Goal: Task Accomplishment & Management: Use online tool/utility

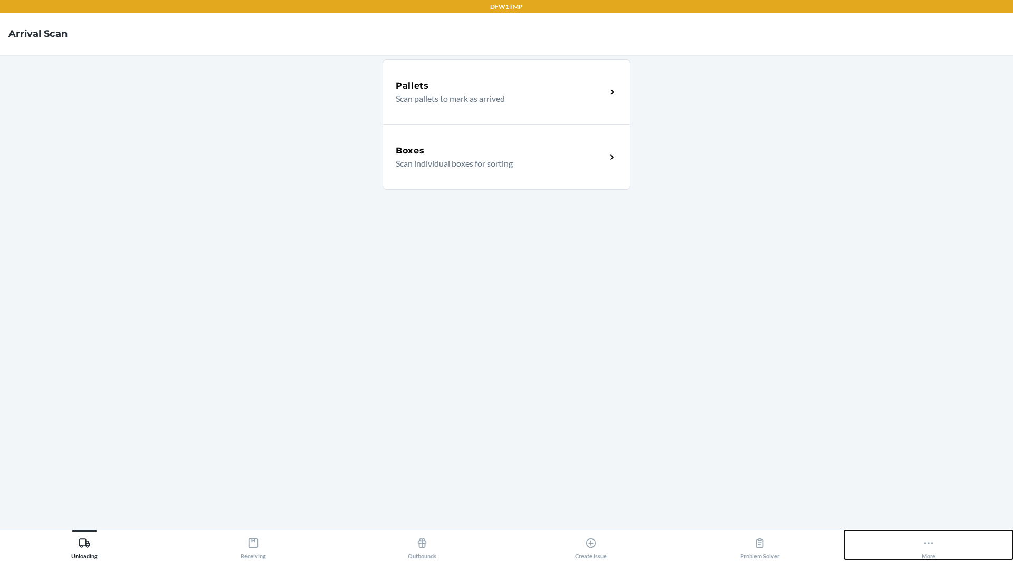
click at [916, 554] on button "More" at bounding box center [928, 545] width 169 height 29
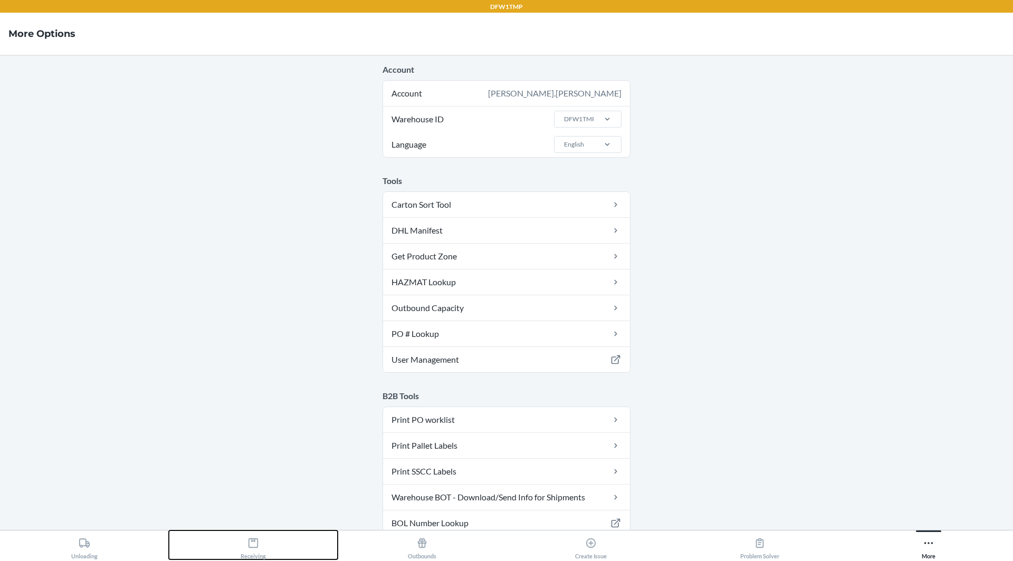
click at [271, 545] on button "Receiving" at bounding box center [253, 545] width 169 height 29
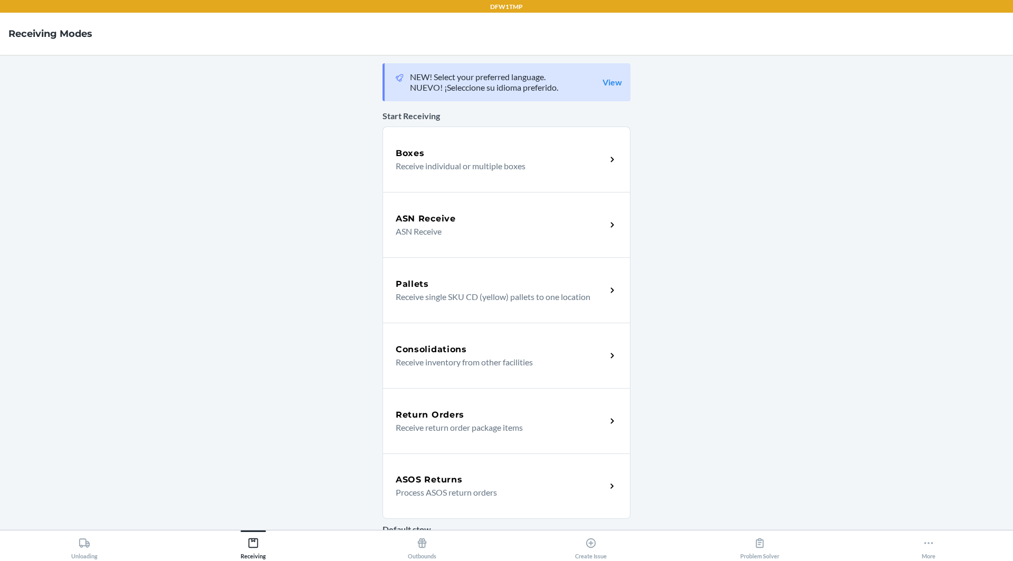
click at [430, 499] on div "ASOS Returns Process ASOS return orders" at bounding box center [507, 486] width 248 height 65
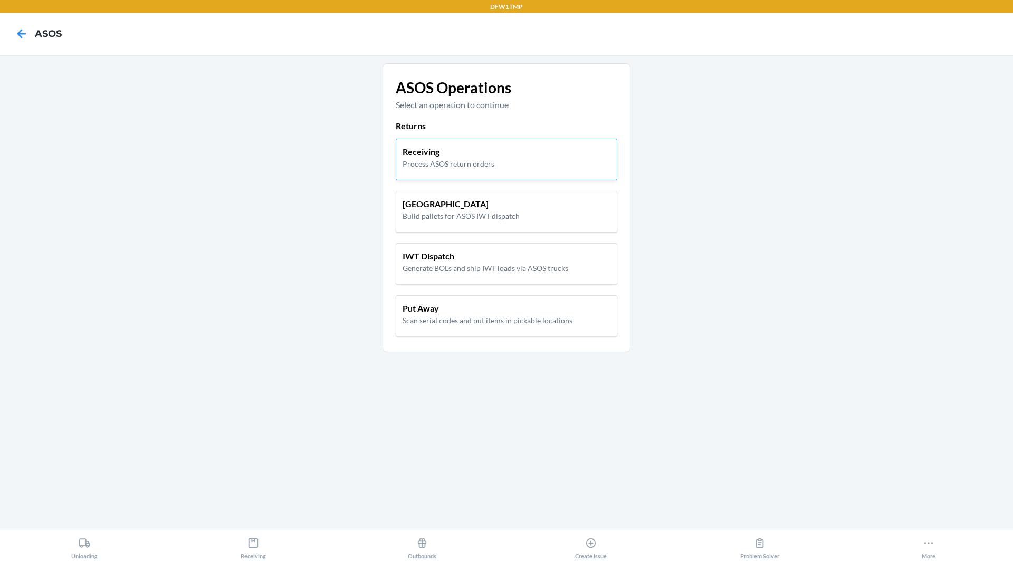
click at [454, 166] on p "Process ASOS return orders" at bounding box center [449, 163] width 92 height 11
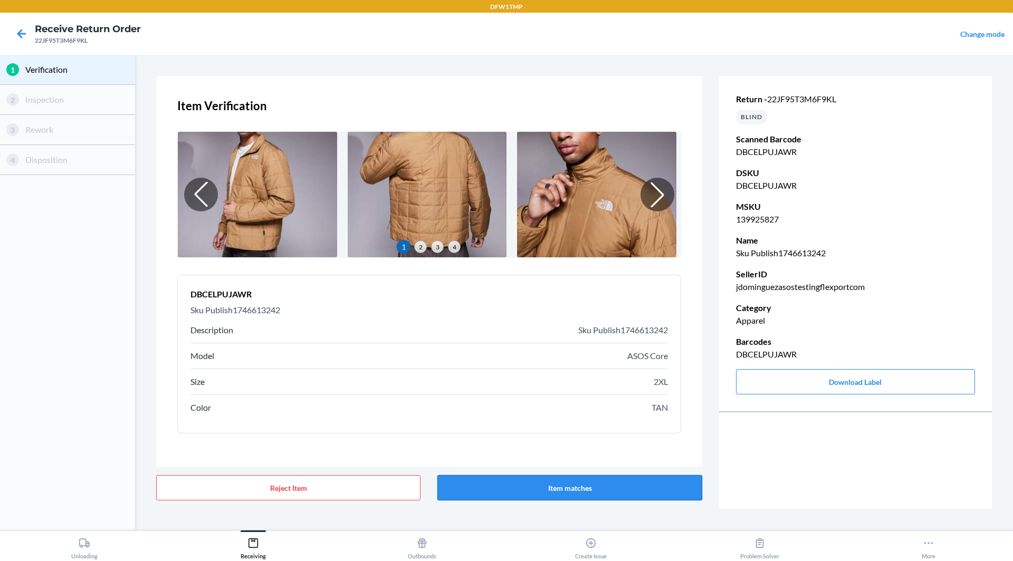
click at [603, 489] on button "Item matches" at bounding box center [569, 487] width 264 height 25
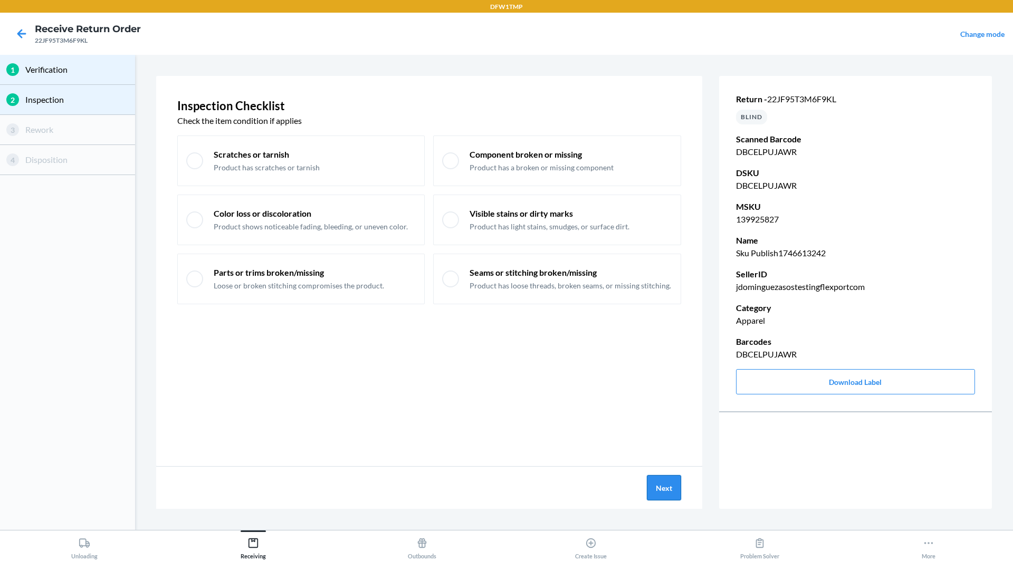
click at [666, 485] on button "Next" at bounding box center [664, 487] width 34 height 25
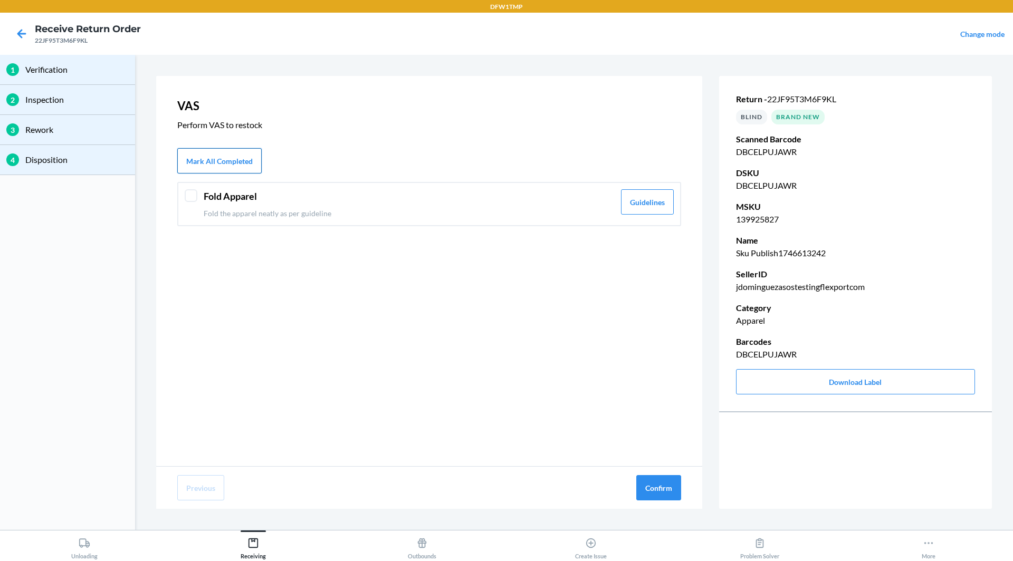
click at [239, 164] on button "Mark All Completed" at bounding box center [219, 160] width 84 height 25
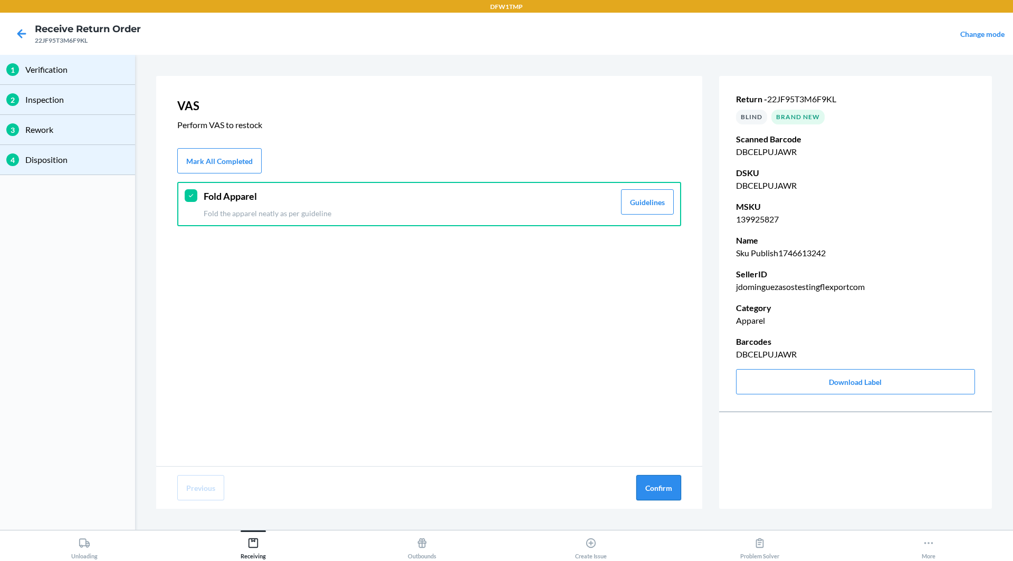
click at [646, 487] on button "Confirm" at bounding box center [658, 487] width 45 height 25
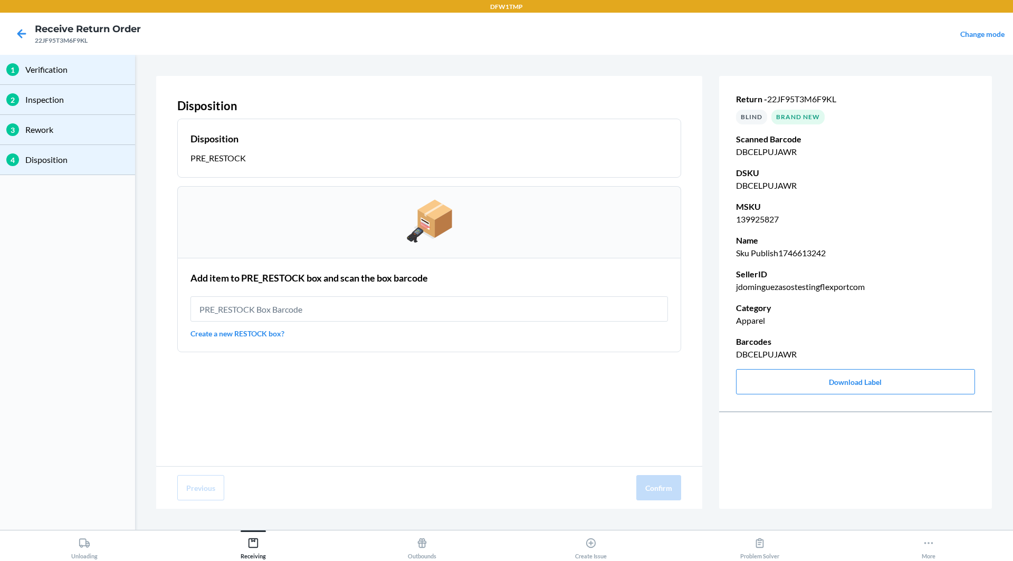
click at [787, 332] on div "Return - 22JF95T3M6F9KL BLIND Brand New Scanned Barcode DBCELPUJAWR DSKU DBCELP…" at bounding box center [855, 244] width 273 height 344
click at [25, 30] on icon at bounding box center [22, 34] width 18 height 18
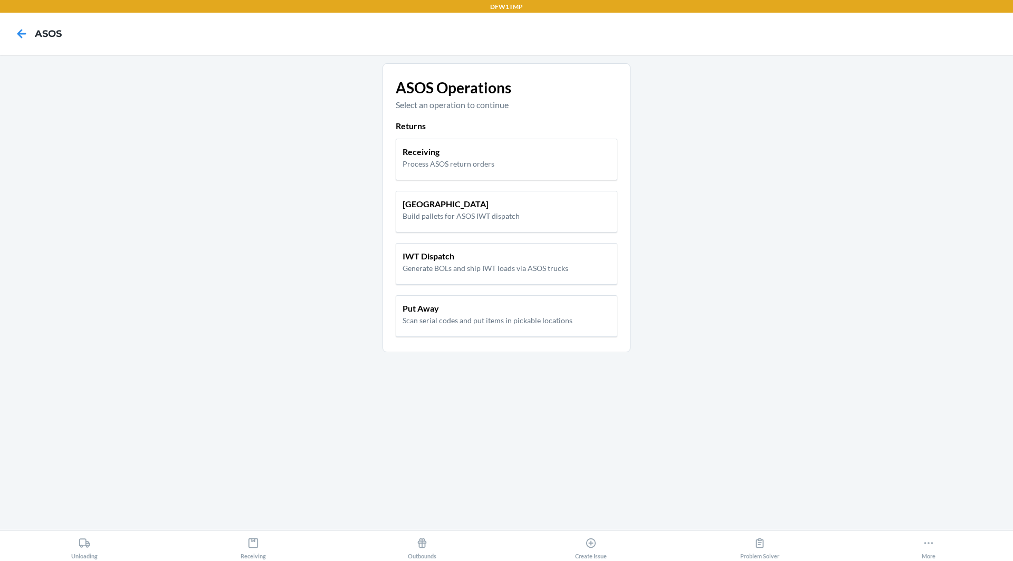
click at [301, 306] on main "ASOS Operations Select an operation to continue Returns Receiving Process ASOS …" at bounding box center [506, 292] width 1013 height 475
click at [459, 154] on p "Receiving" at bounding box center [449, 152] width 92 height 13
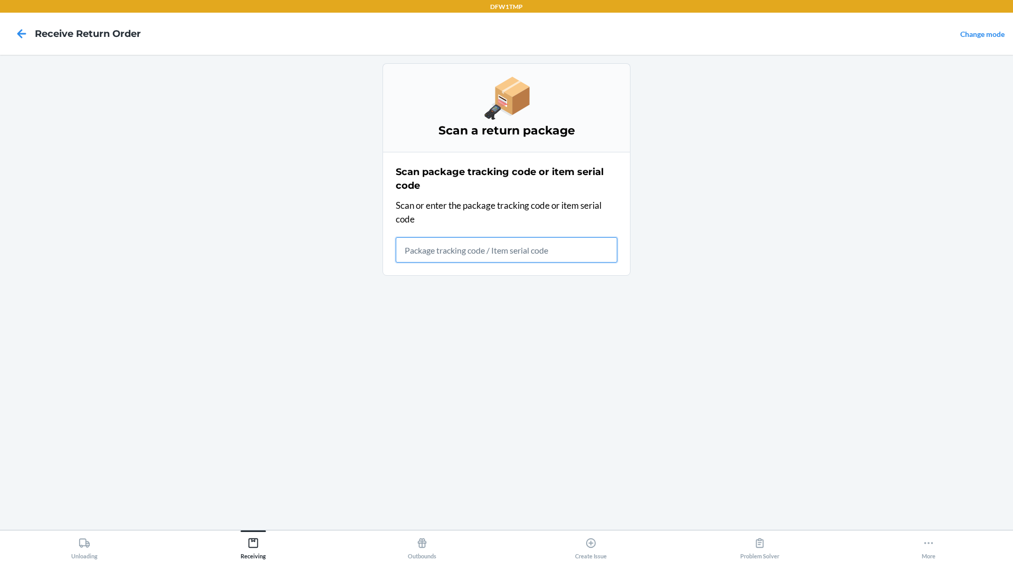
click at [477, 259] on input "text" at bounding box center [507, 249] width 222 height 25
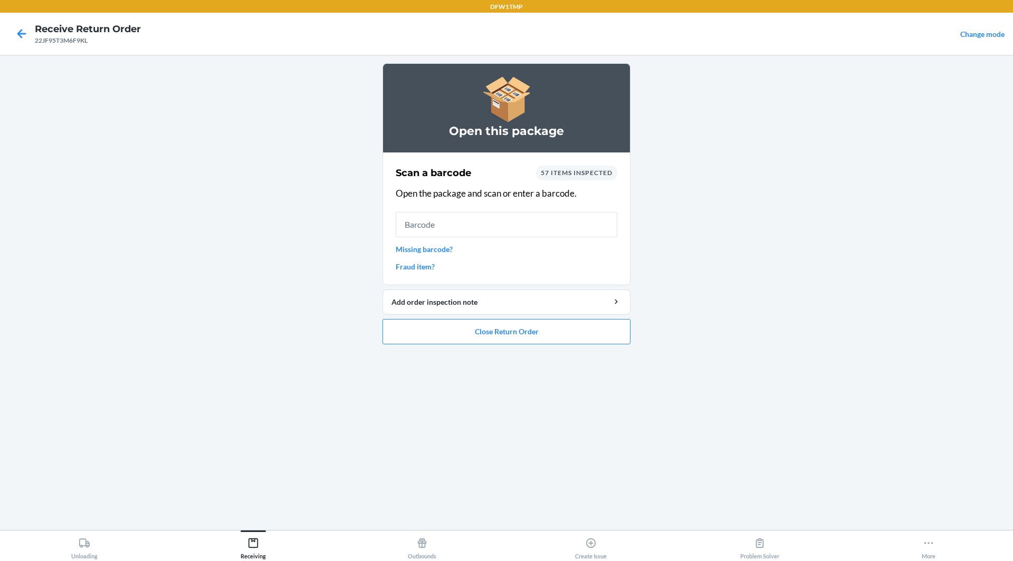
click at [569, 169] on span "57 items inspected" at bounding box center [577, 173] width 72 height 8
click at [365, 196] on main "Open this package Scan a barcode 57 items inspected Open the package and scan o…" at bounding box center [506, 292] width 1013 height 475
click at [467, 214] on input "text" at bounding box center [507, 224] width 222 height 25
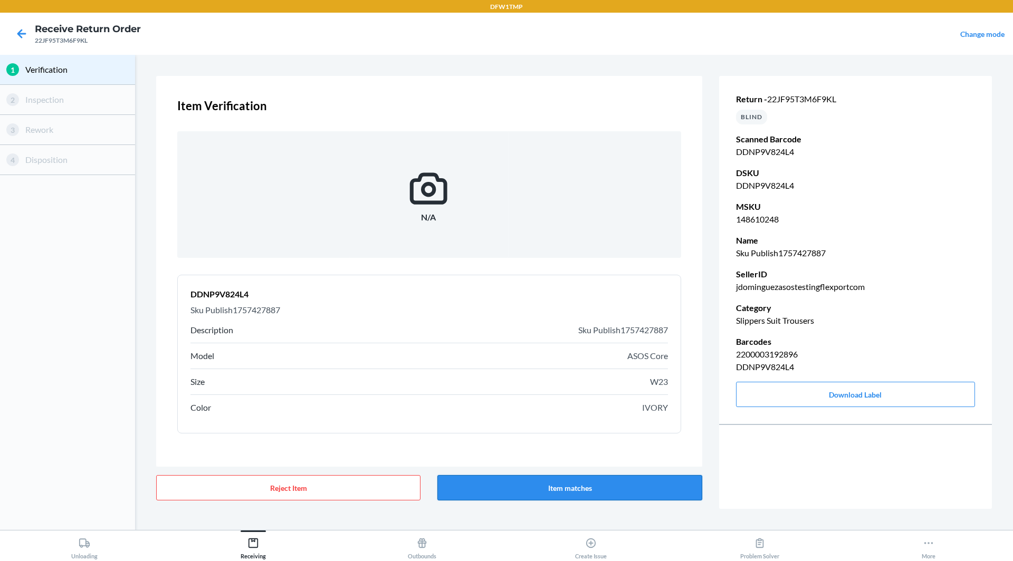
click at [614, 489] on button "Item matches" at bounding box center [569, 487] width 264 height 25
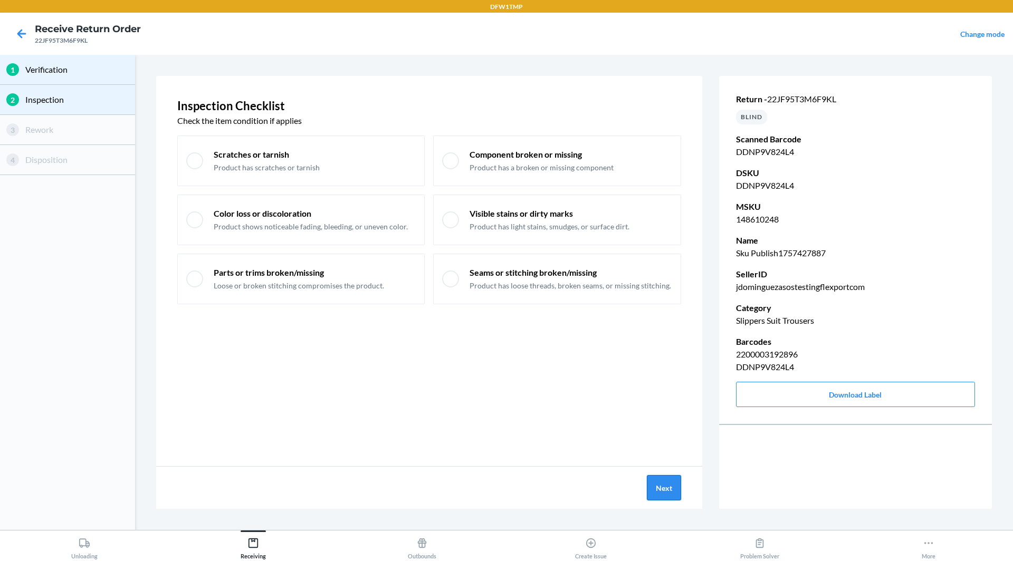
click at [667, 488] on button "Next" at bounding box center [664, 487] width 34 height 25
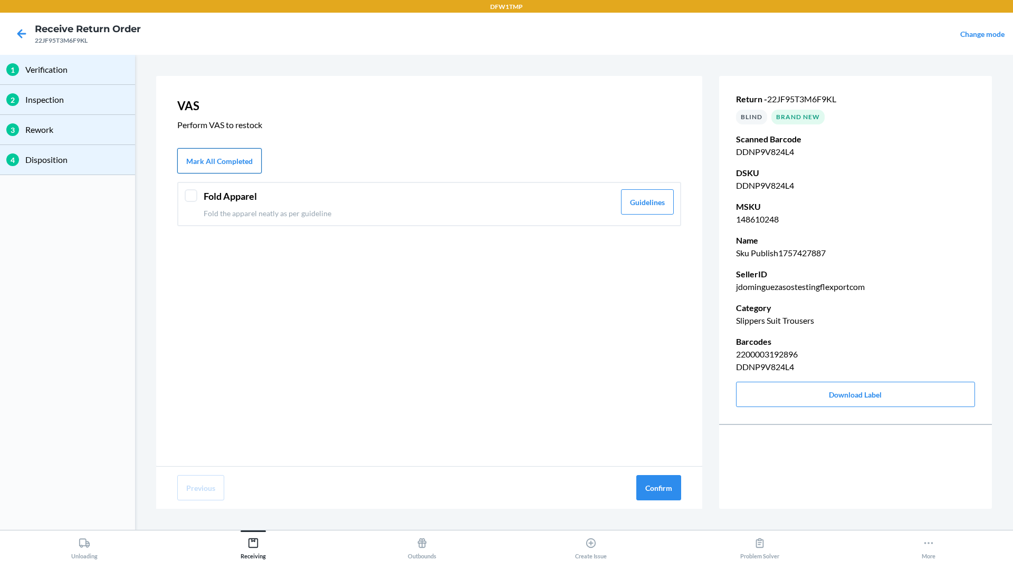
click at [215, 163] on button "Mark All Completed" at bounding box center [219, 160] width 84 height 25
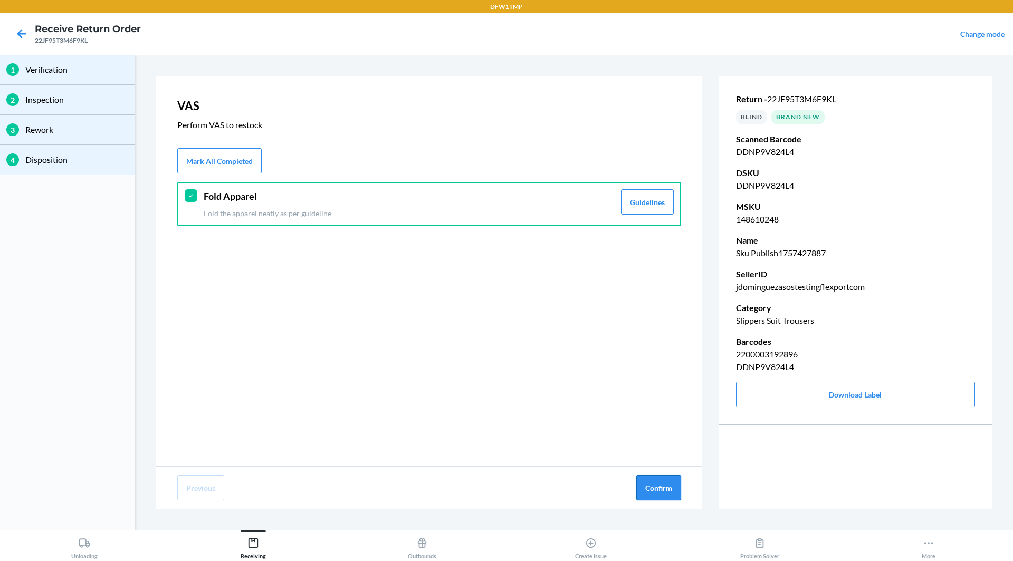
click at [644, 480] on button "Confirm" at bounding box center [658, 487] width 45 height 25
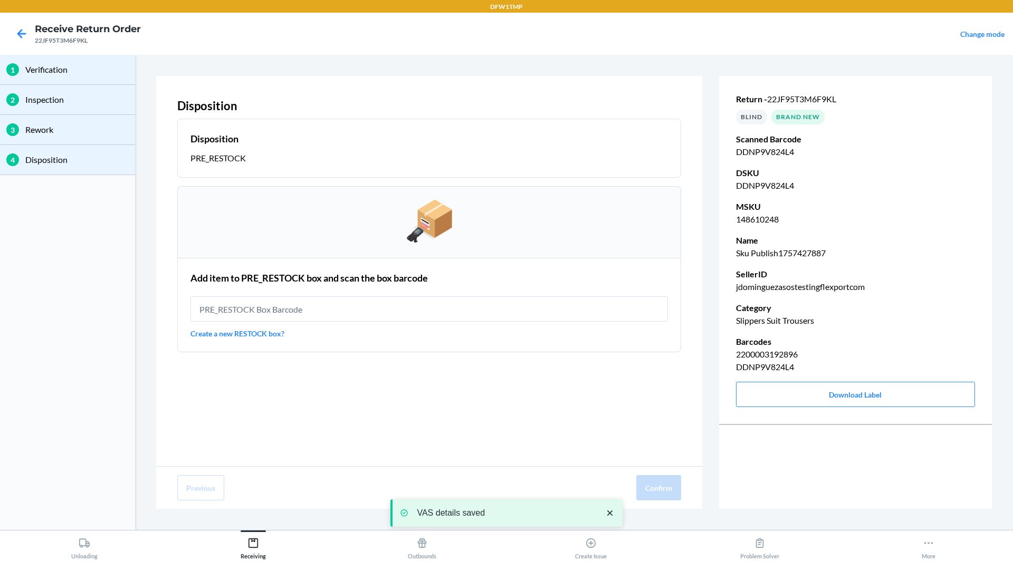
click at [606, 510] on icon "close toast" at bounding box center [610, 513] width 11 height 11
click at [279, 333] on link "Create a new RESTOCK box?" at bounding box center [429, 333] width 478 height 11
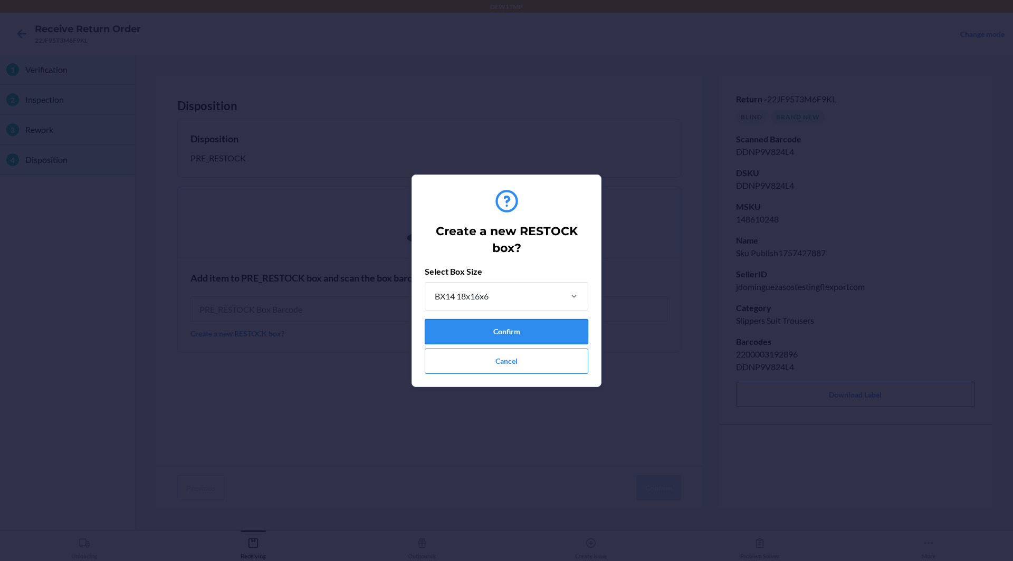
click at [514, 335] on button "Confirm" at bounding box center [507, 331] width 164 height 25
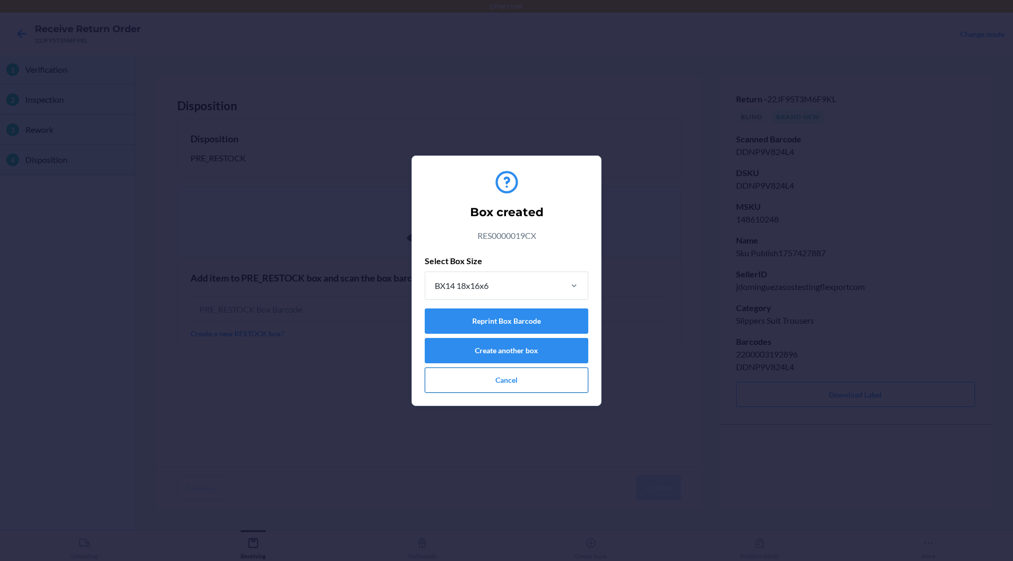
click at [497, 387] on button "Cancel" at bounding box center [507, 380] width 164 height 25
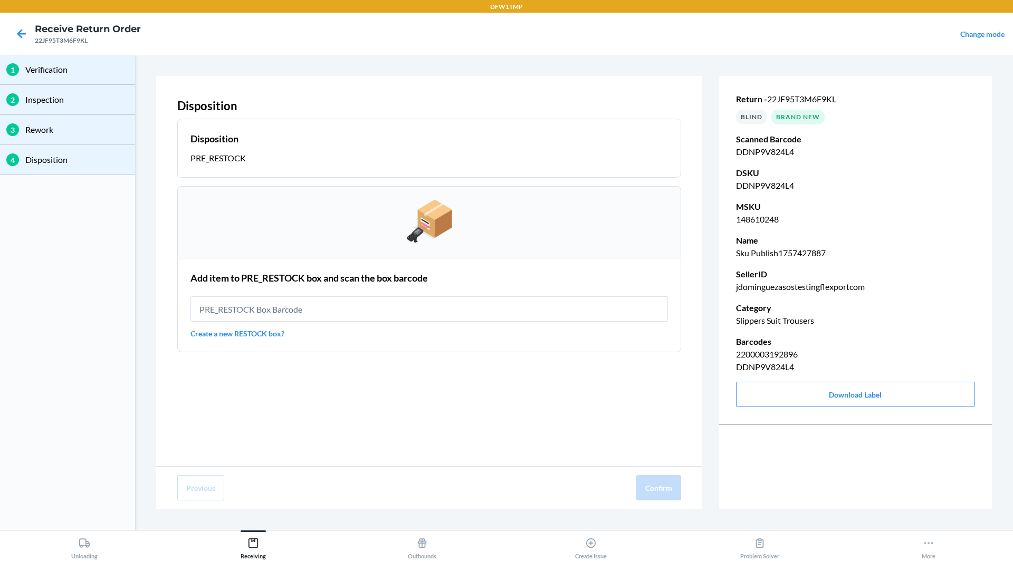
click at [775, 152] on p "DDNP9V824L4" at bounding box center [855, 152] width 239 height 13
click at [762, 184] on p "DDNP9V824L4" at bounding box center [855, 185] width 239 height 13
copy p "DDNP9V824L4"
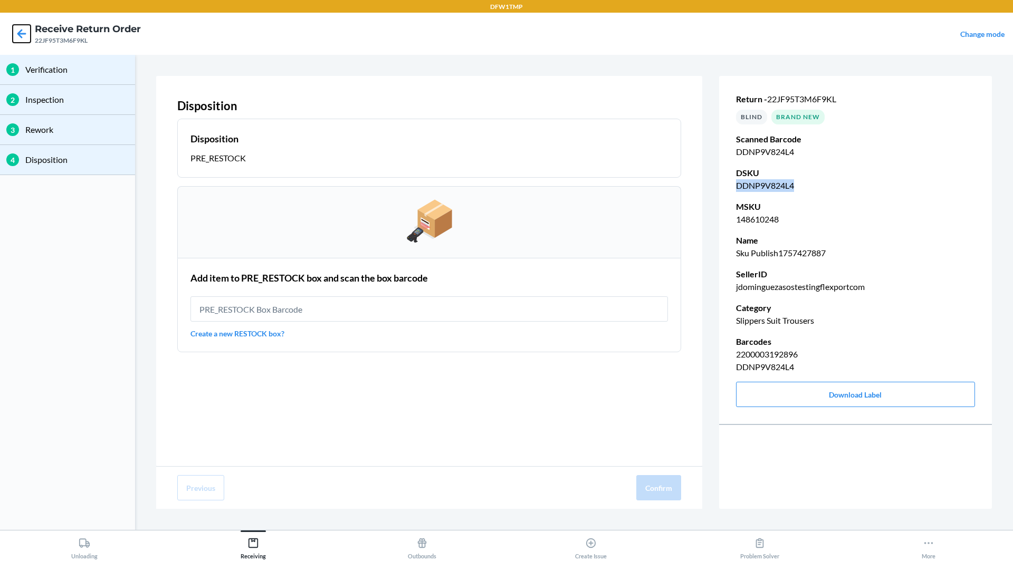
click at [20, 30] on icon at bounding box center [22, 34] width 18 height 18
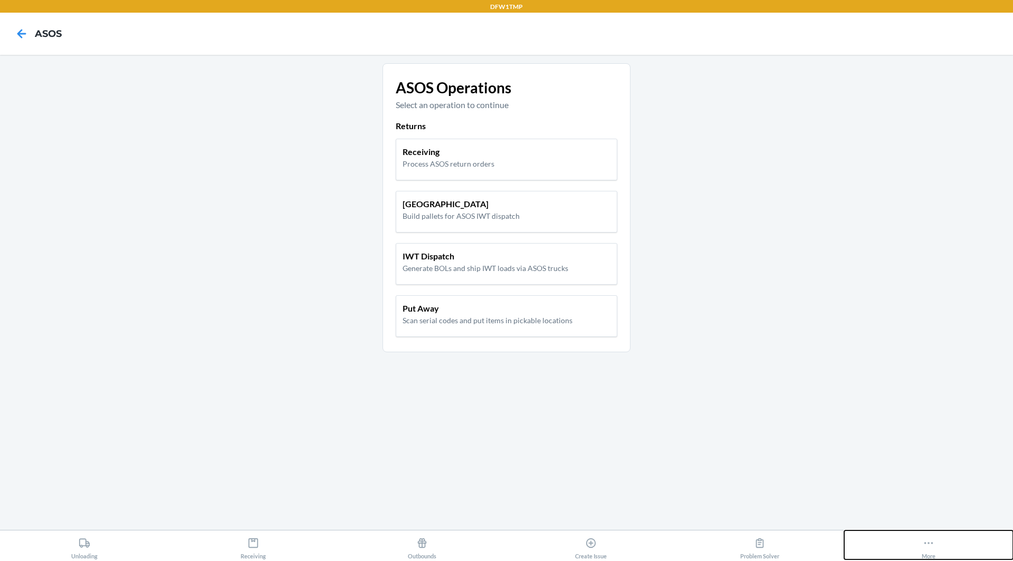
click at [909, 547] on button "More" at bounding box center [928, 545] width 169 height 29
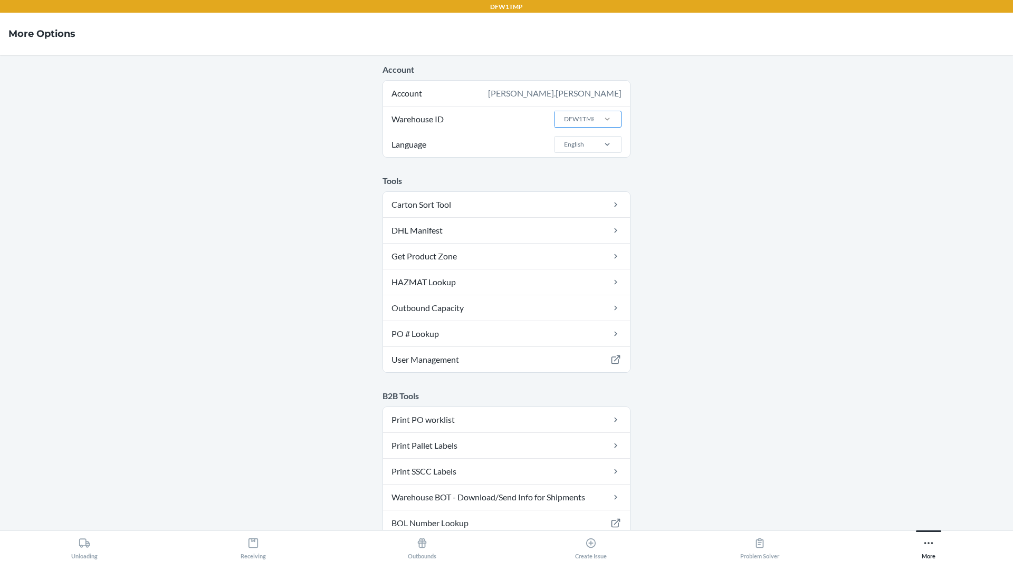
click at [596, 117] on div at bounding box center [607, 119] width 27 height 11
click at [564, 117] on input "Warehouse ID DFW1TMP" at bounding box center [563, 119] width 1 height 9
type input "tst"
click at [598, 227] on div "TST_LOG" at bounding box center [591, 222] width 57 height 20
click at [571, 124] on input "tst" at bounding box center [567, 119] width 8 height 9
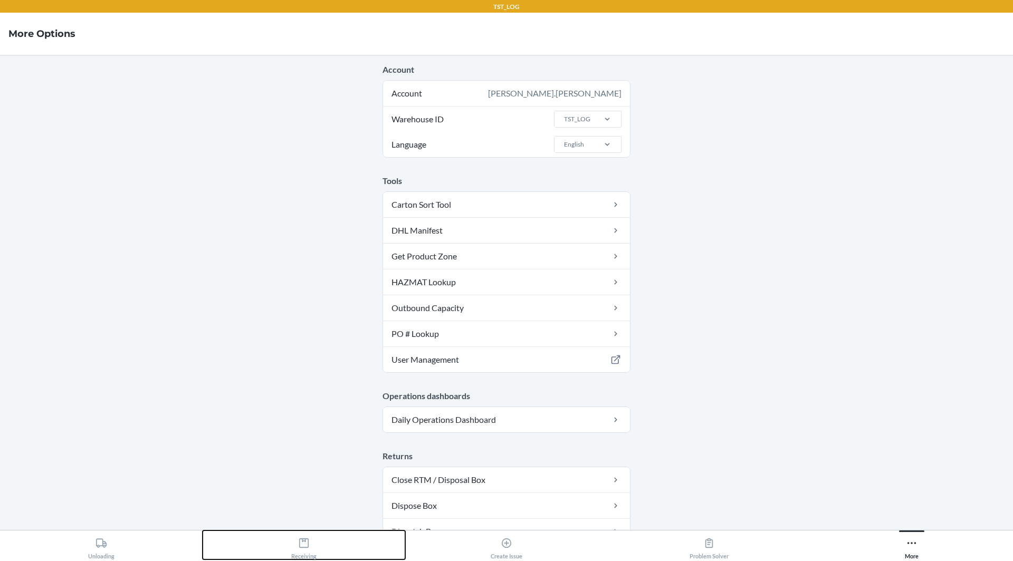
click at [302, 550] on div "Receiving" at bounding box center [303, 546] width 25 height 26
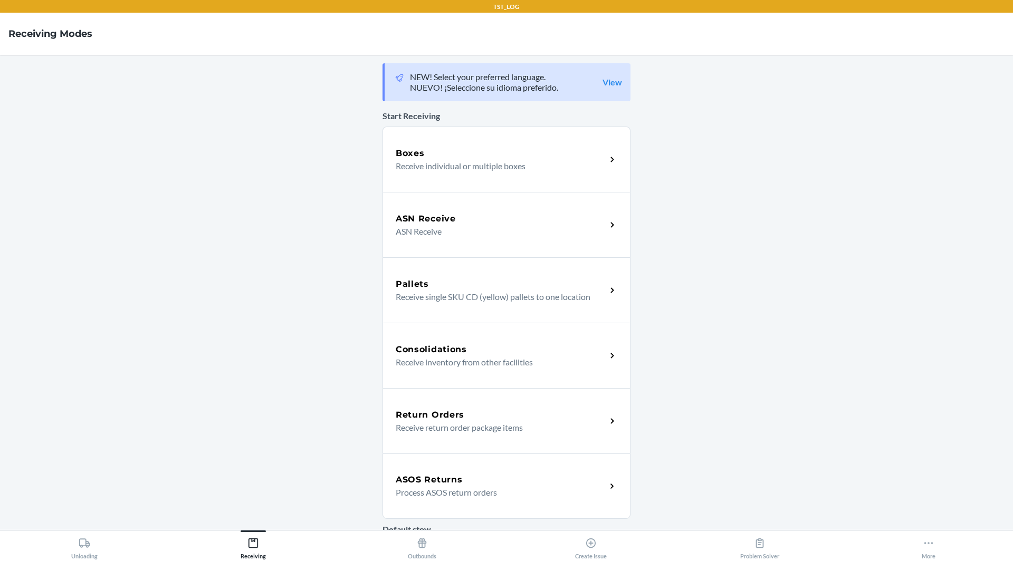
click at [437, 511] on div "ASOS Returns Process ASOS return orders" at bounding box center [507, 486] width 248 height 65
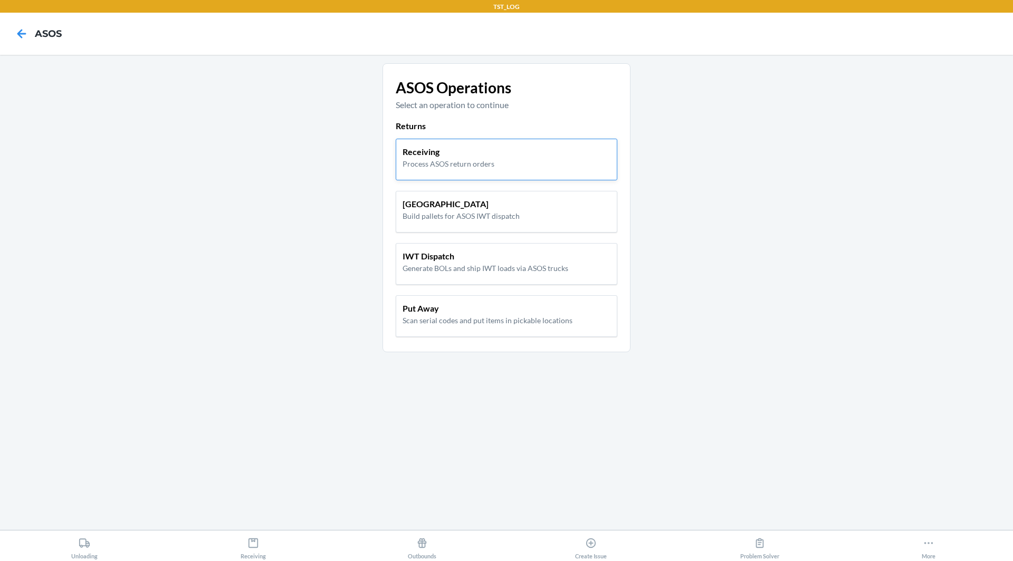
click at [436, 154] on p "Receiving" at bounding box center [449, 152] width 92 height 13
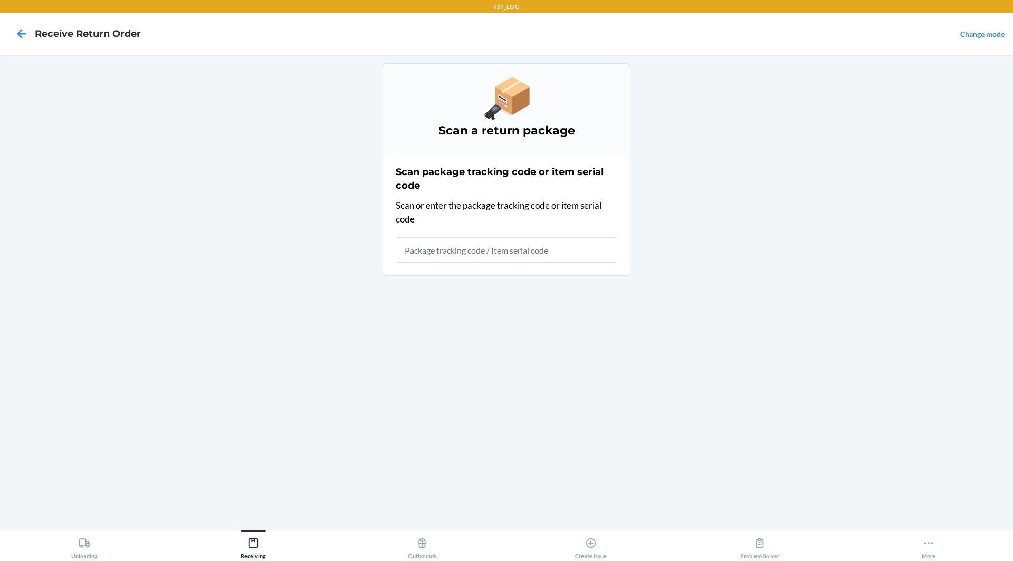
click at [789, 91] on main "Scan a return package Scan package tracking code or item serial code Scan or en…" at bounding box center [506, 292] width 1013 height 475
